Goal: Task Accomplishment & Management: Manage account settings

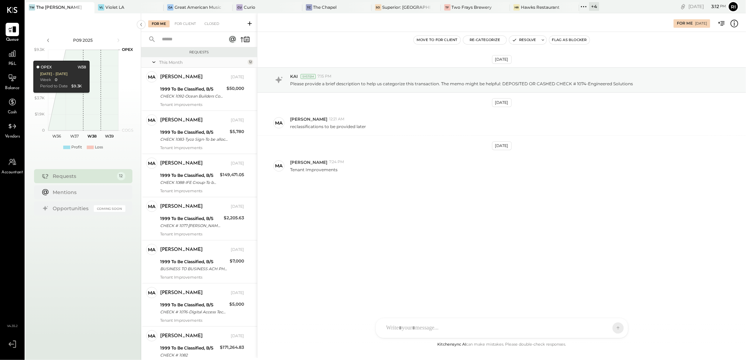
click at [250, 24] on icon at bounding box center [249, 23] width 7 height 7
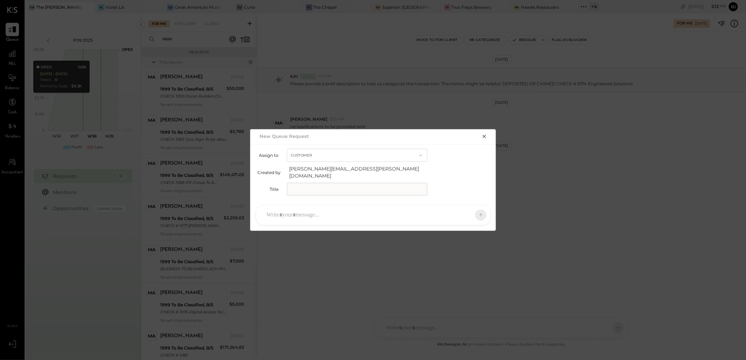
click at [315, 188] on input "text" at bounding box center [357, 189] width 140 height 13
click at [317, 185] on input "text" at bounding box center [357, 189] width 140 height 13
paste input "**********"
type input "**********"
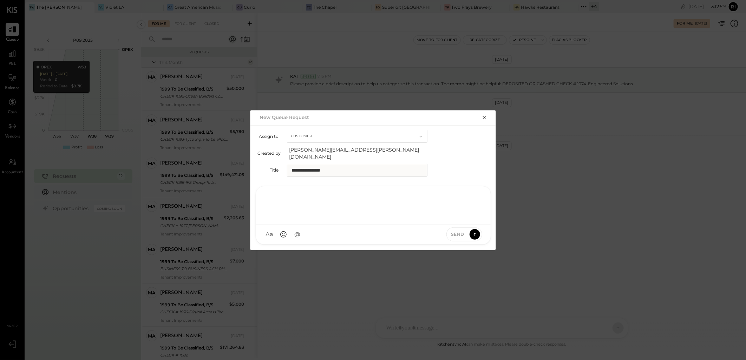
click at [292, 213] on div at bounding box center [373, 205] width 220 height 28
type input "********"
click at [336, 203] on div "M [PERSON_NAME]" at bounding box center [313, 202] width 80 height 14
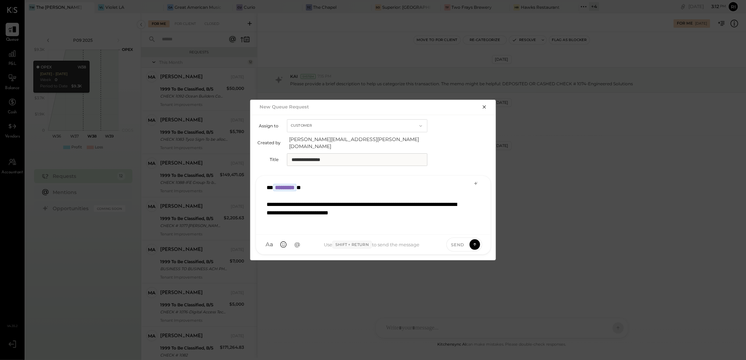
scroll to position [0, 0]
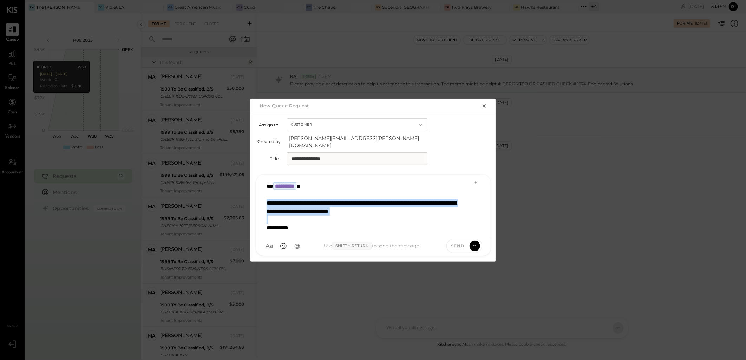
drag, startPoint x: 268, startPoint y: 198, endPoint x: 449, endPoint y: 212, distance: 182.4
click at [449, 212] on div "**********" at bounding box center [373, 205] width 220 height 53
copy div "**********"
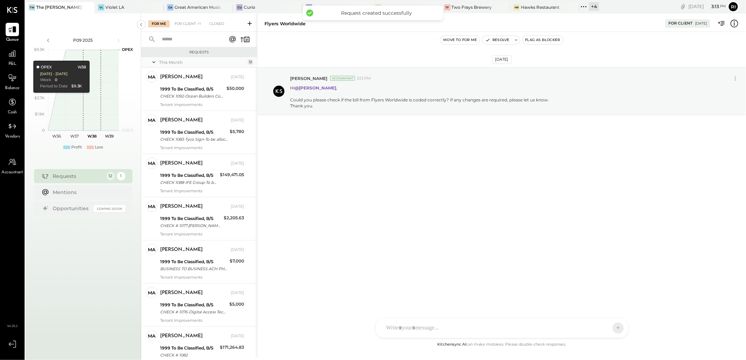
scroll to position [247, 0]
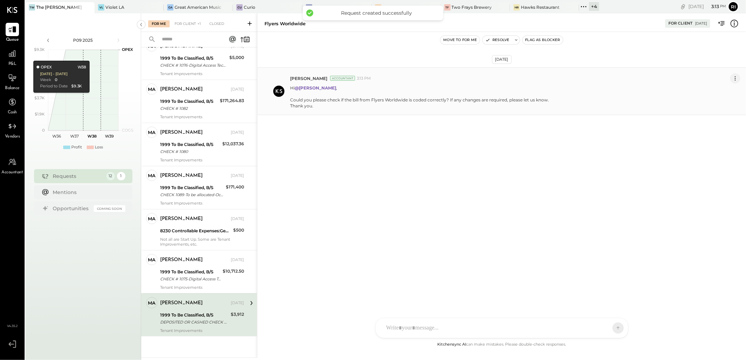
click at [737, 79] on icon at bounding box center [734, 78] width 7 height 7
click at [717, 93] on button "Edit Message" at bounding box center [717, 91] width 45 height 12
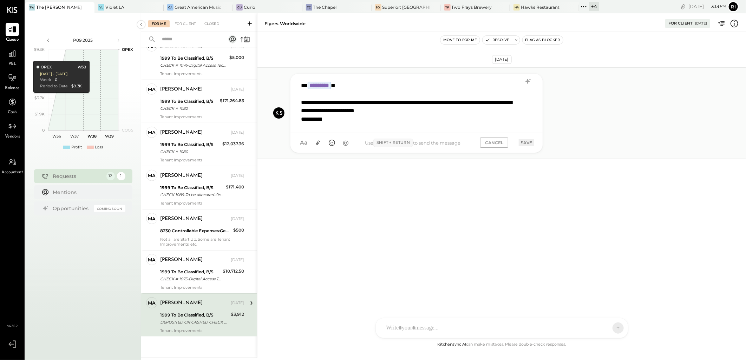
click at [435, 113] on div "**********" at bounding box center [407, 106] width 213 height 17
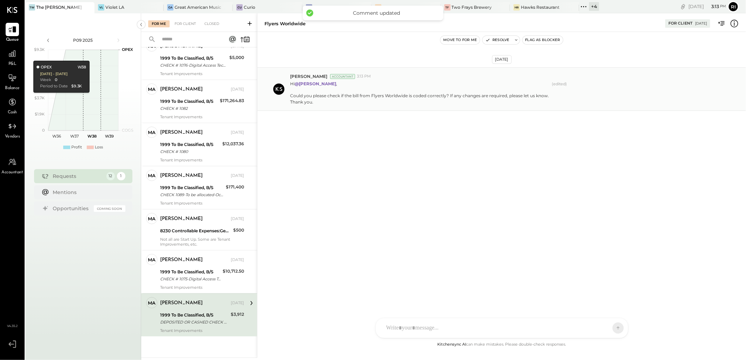
click at [598, 99] on div "Hi @[PERSON_NAME] , Could you please check if the bill from Flyers Worldwide is…" at bounding box center [515, 92] width 450 height 26
click at [383, 93] on div "Could you please check if the bill from Flyers Worldwide is coded correctly? If…" at bounding box center [419, 96] width 259 height 6
click at [422, 163] on div "[DATE] [PERSON_NAME] Accountant 3:13 PM Hi @[PERSON_NAME] , Could you please ch…" at bounding box center [501, 107] width 488 height 114
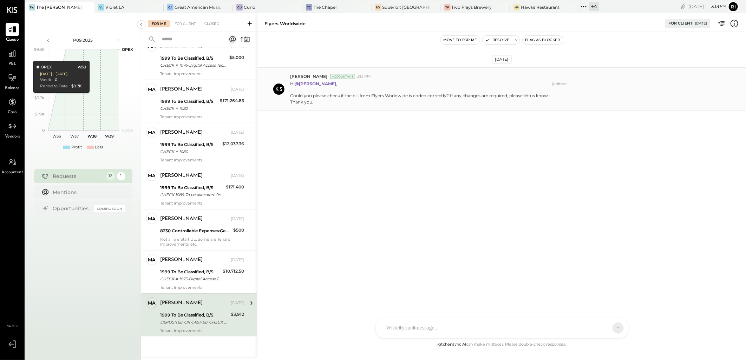
click at [596, 100] on div "Hi @[PERSON_NAME] , Could you please check if the bill from Flyers Worldwide is…" at bounding box center [515, 92] width 450 height 26
drag, startPoint x: 596, startPoint y: 100, endPoint x: 587, endPoint y: 96, distance: 9.8
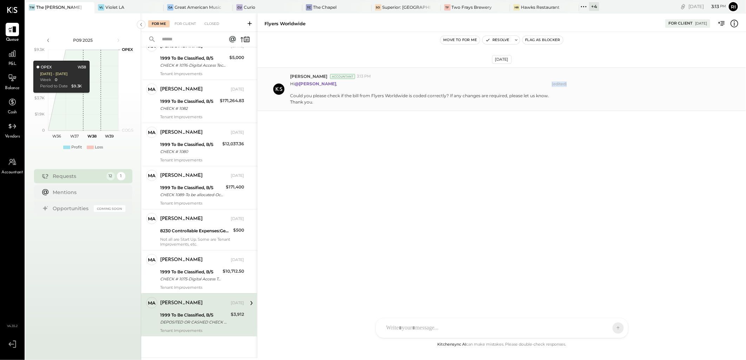
click at [587, 96] on div "Hi @[PERSON_NAME] , Could you please check if the bill from Flyers Worldwide is…" at bounding box center [515, 92] width 450 height 26
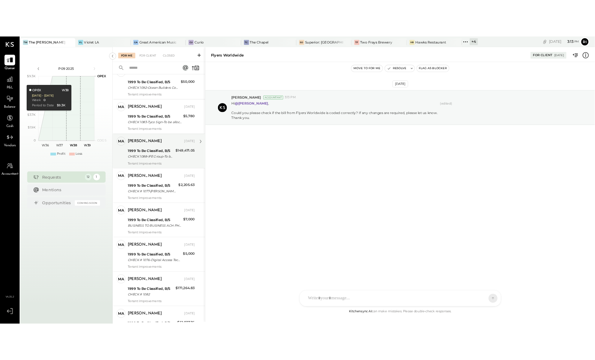
scroll to position [0, 0]
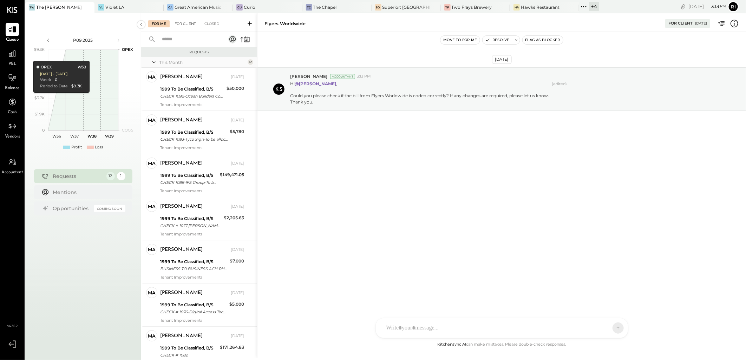
click at [181, 26] on div "For Client" at bounding box center [185, 23] width 28 height 7
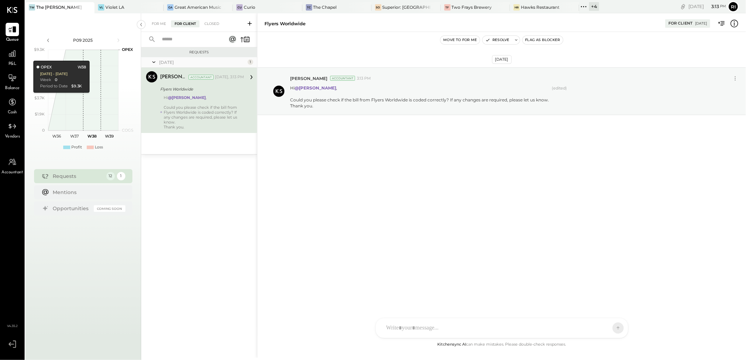
click at [160, 27] on div "For Me" at bounding box center [158, 23] width 21 height 7
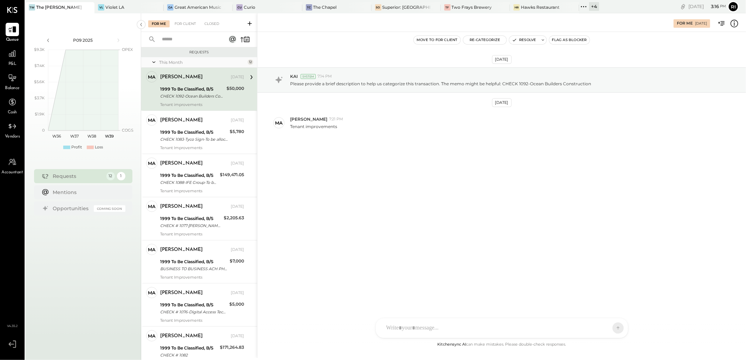
drag, startPoint x: 464, startPoint y: 7, endPoint x: 515, endPoint y: 197, distance: 196.4
click at [515, 197] on div "[DATE] KAI System 7:14 PM Please provide a brief description to help us categor…" at bounding box center [501, 186] width 488 height 309
click at [464, 208] on div "[DATE] KAI System 7:14 PM Please provide a brief description to help us categor…" at bounding box center [501, 186] width 488 height 309
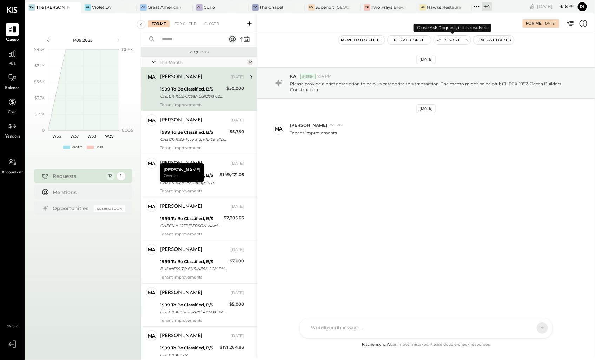
click at [440, 41] on icon "button" at bounding box center [439, 40] width 5 height 5
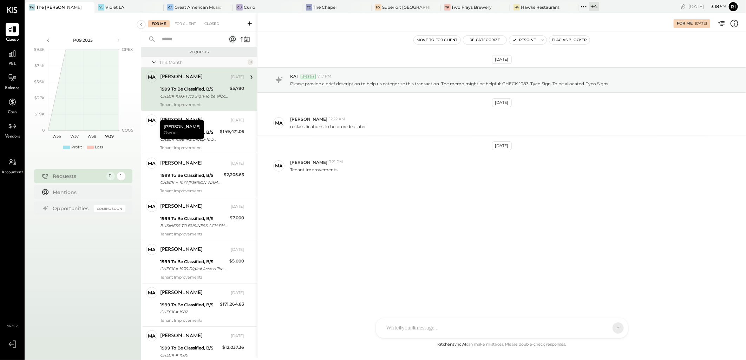
click at [451, 215] on div "[DATE] KAI System 7:17 PM Please provide a brief description to help us categor…" at bounding box center [501, 141] width 488 height 182
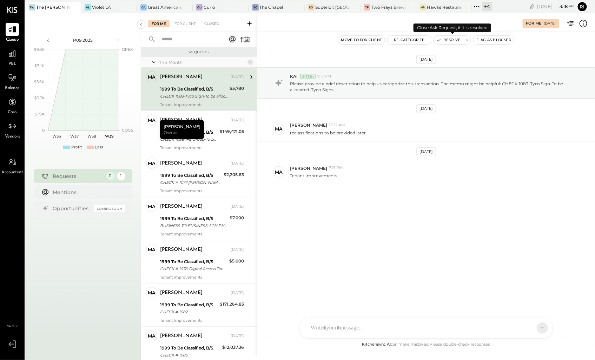
click at [447, 42] on button "Resolve" at bounding box center [448, 40] width 29 height 8
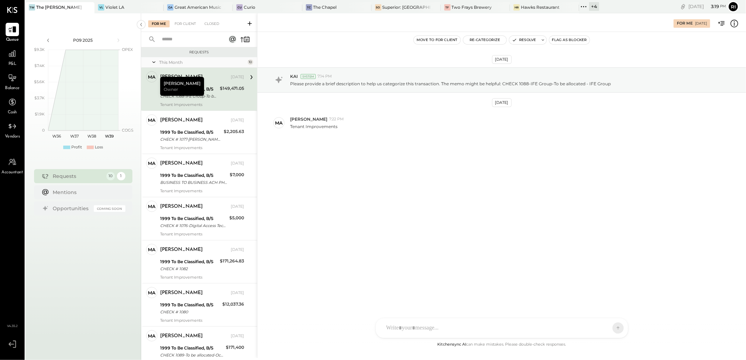
click at [415, 181] on div "[DATE] KAI System 7:14 PM Please provide a brief description to help us categor…" at bounding box center [501, 119] width 488 height 139
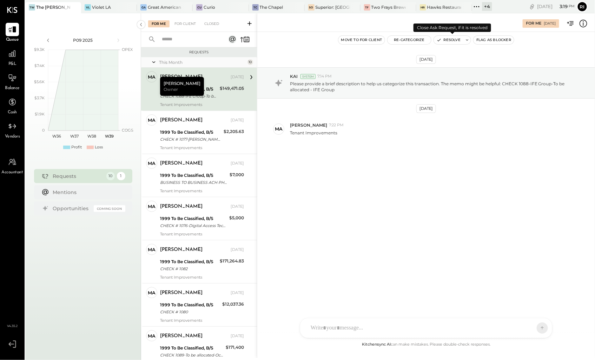
click at [447, 41] on button "Resolve" at bounding box center [448, 40] width 29 height 8
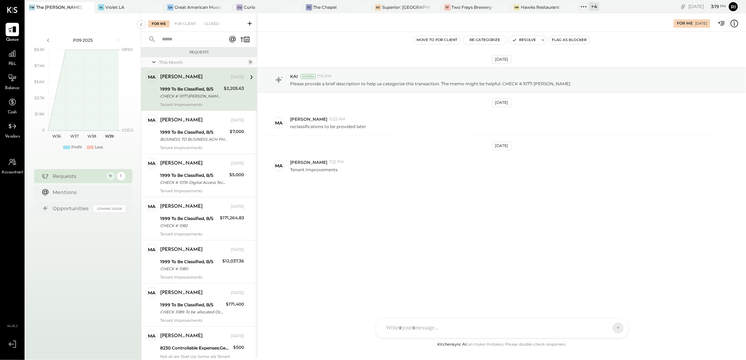
click at [389, 218] on div "[DATE] KAI System 7:15 PM Please provide a brief description to help us categor…" at bounding box center [501, 141] width 488 height 182
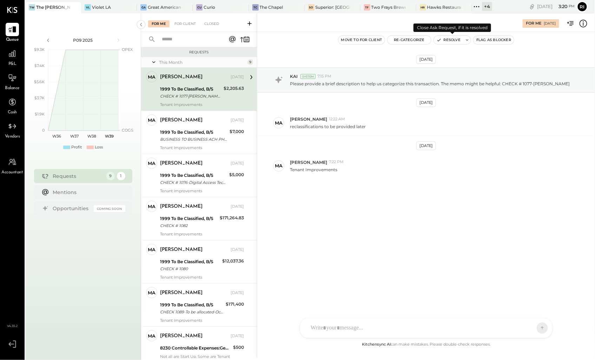
click at [445, 37] on button "Resolve" at bounding box center [448, 40] width 29 height 8
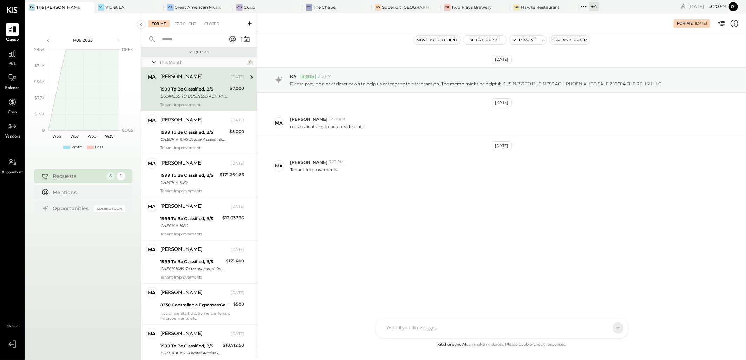
click at [327, 238] on div "[DATE] KAI System 7:15 PM Please provide a brief description to help us categor…" at bounding box center [501, 186] width 488 height 309
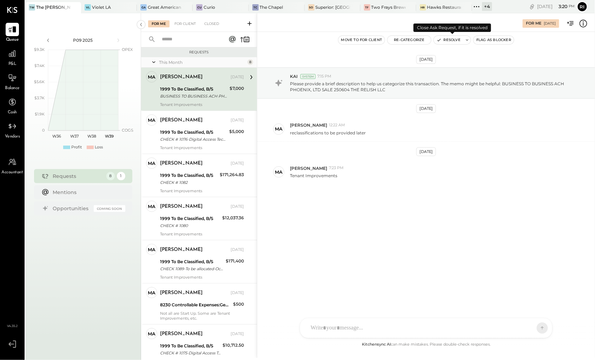
click at [450, 39] on button "Resolve" at bounding box center [448, 40] width 29 height 8
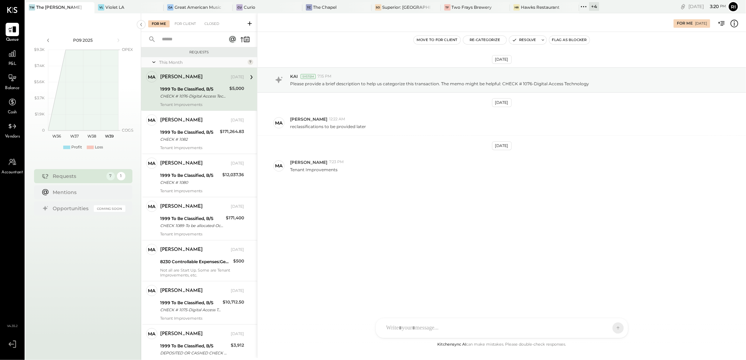
click at [355, 233] on div "[DATE] KAI System 7:15 PM Please provide a brief description to help us categor…" at bounding box center [501, 186] width 488 height 309
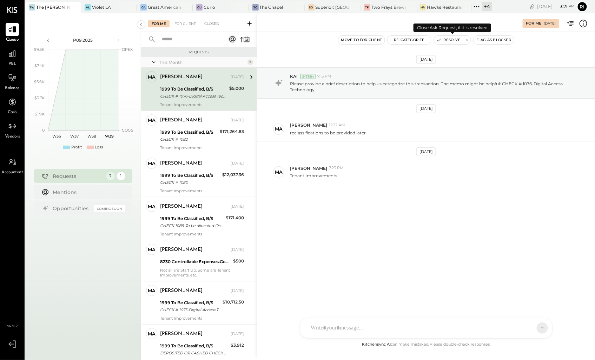
click at [445, 42] on button "Resolve" at bounding box center [448, 40] width 29 height 8
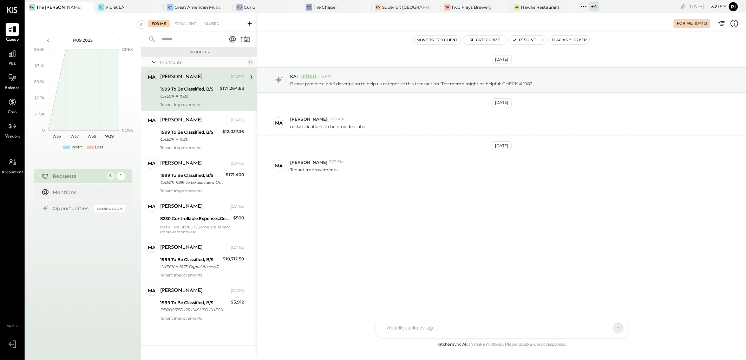
click at [325, 241] on div "[DATE] KAI System 7:15 PM Please provide a brief description to help us categor…" at bounding box center [501, 186] width 488 height 309
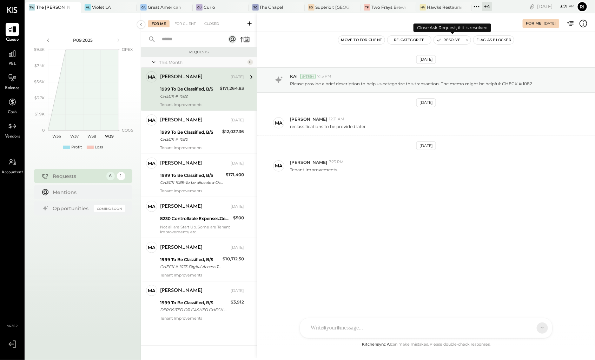
click at [448, 39] on button "Resolve" at bounding box center [448, 40] width 29 height 8
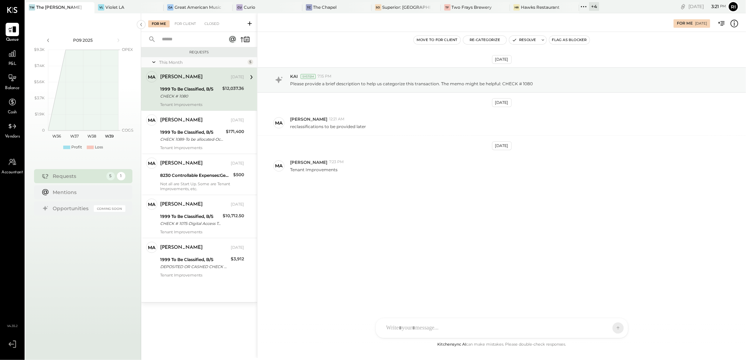
click at [421, 218] on div "[DATE] KAI System 7:15 PM Please provide a brief description to help us categor…" at bounding box center [501, 141] width 488 height 182
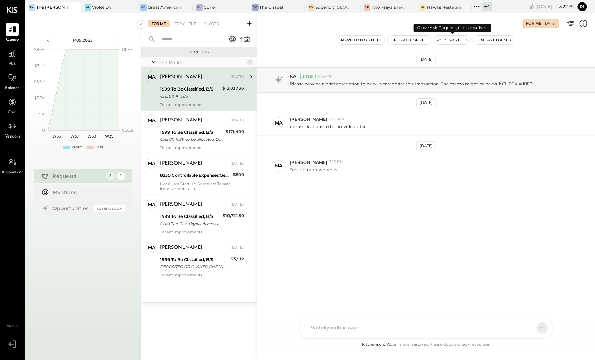
click at [454, 40] on button "Resolve" at bounding box center [448, 40] width 29 height 8
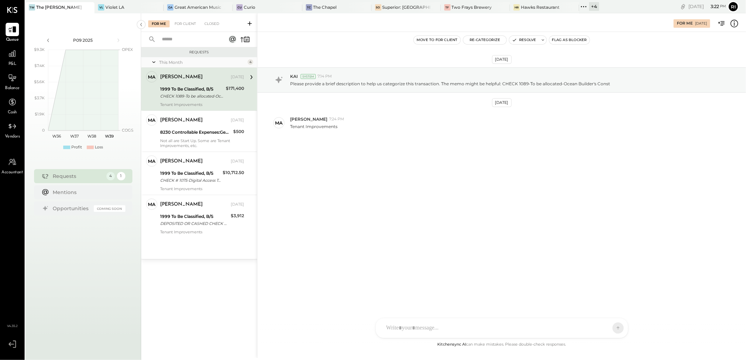
click at [440, 195] on div "[DATE] KAI System 7:14 PM Please provide a brief description to help us categor…" at bounding box center [501, 186] width 488 height 309
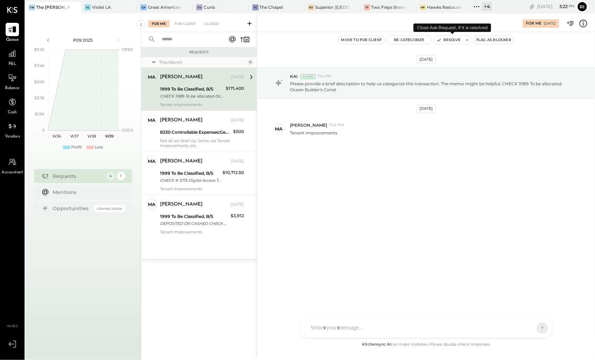
click at [445, 39] on button "Resolve" at bounding box center [448, 40] width 29 height 8
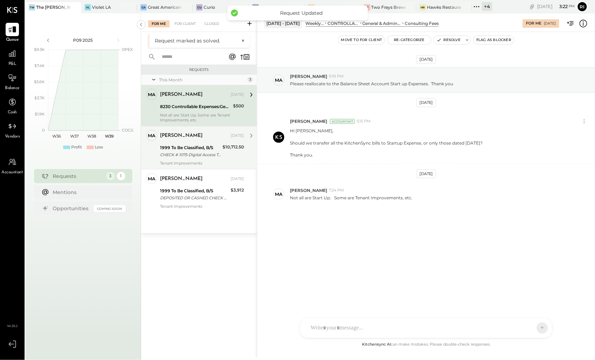
click at [187, 153] on div "CHECK # 1075-Digital Access Technology" at bounding box center [190, 154] width 60 height 7
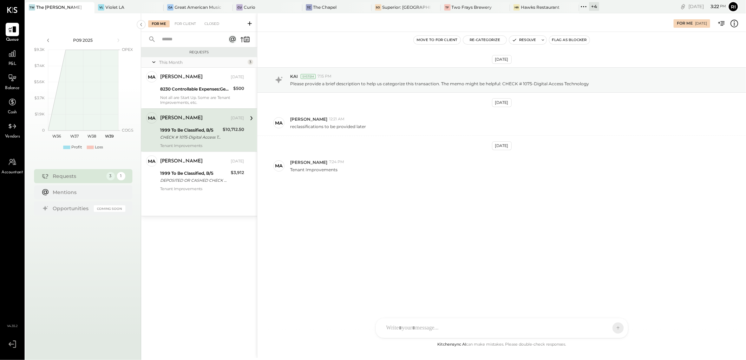
click at [442, 225] on div "[DATE] KAI System 7:15 PM Please provide a brief description to help us categor…" at bounding box center [501, 141] width 488 height 182
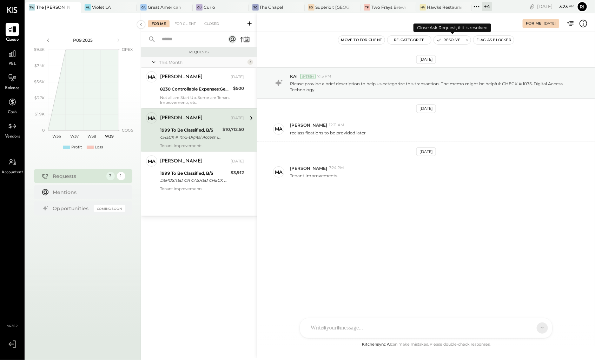
click at [448, 40] on button "Resolve" at bounding box center [448, 40] width 29 height 8
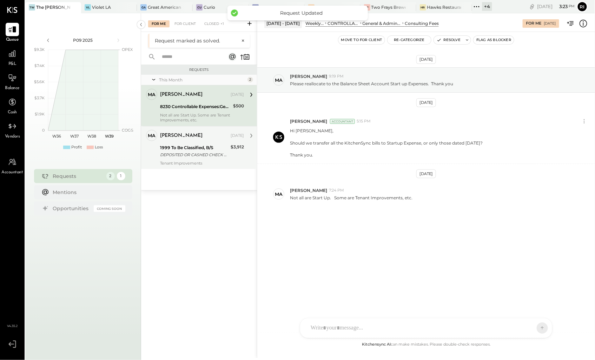
click at [194, 154] on div "DEPOSITED OR CASHED CHECK # 1074-Engineered Solutions" at bounding box center [194, 154] width 68 height 7
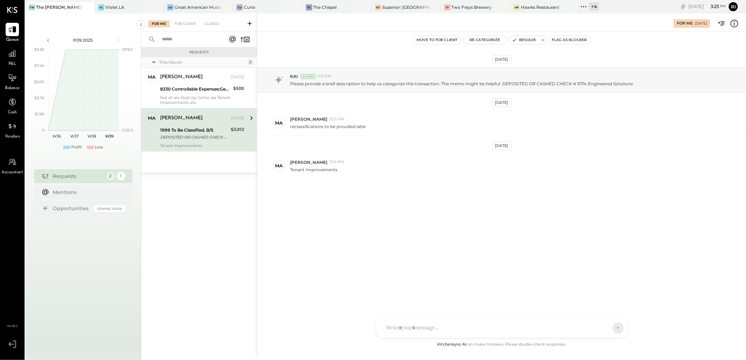
click at [440, 233] on div "[DATE] KAI System 7:15 PM Please provide a brief description to help us categor…" at bounding box center [501, 186] width 488 height 309
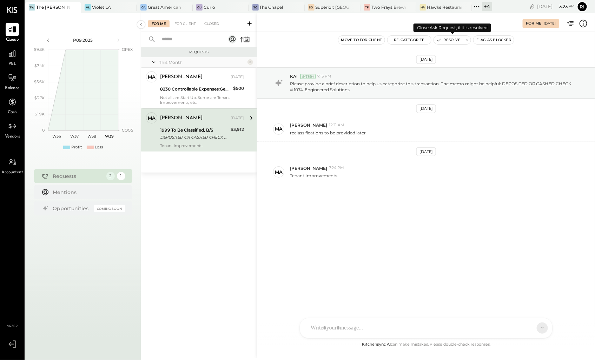
click at [455, 37] on button "Resolve" at bounding box center [448, 40] width 29 height 8
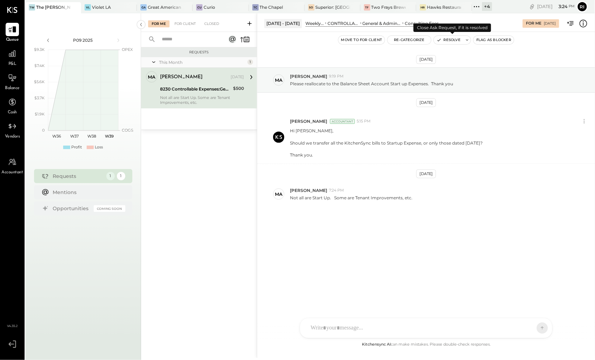
click at [449, 37] on button "Resolve" at bounding box center [448, 40] width 29 height 8
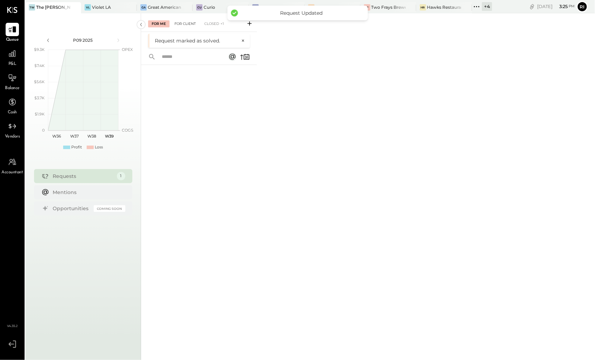
click at [180, 26] on div "For Client" at bounding box center [185, 23] width 28 height 7
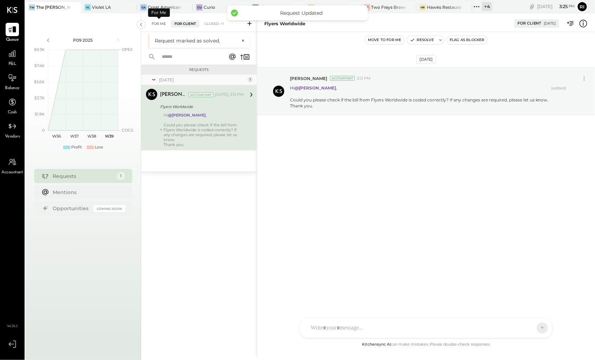
click at [157, 23] on div "For Me" at bounding box center [158, 23] width 21 height 7
